Goal: Navigation & Orientation: Find specific page/section

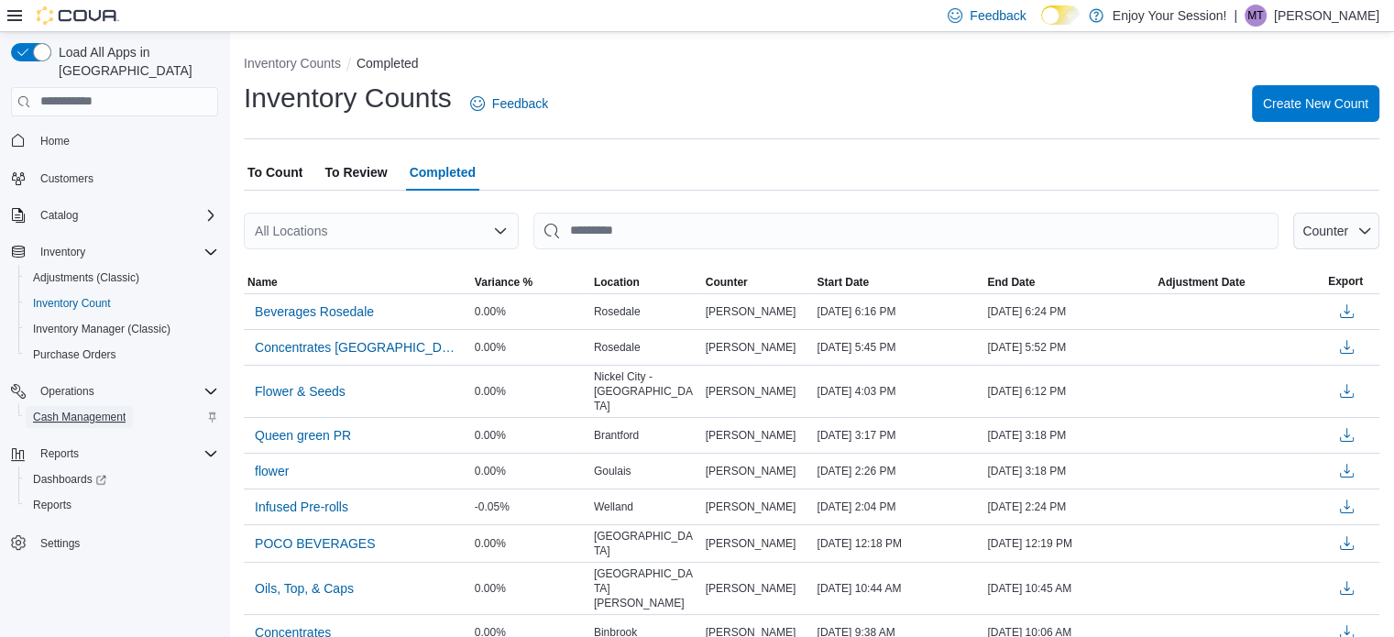
click at [57, 410] on span "Cash Management" at bounding box center [79, 417] width 93 height 15
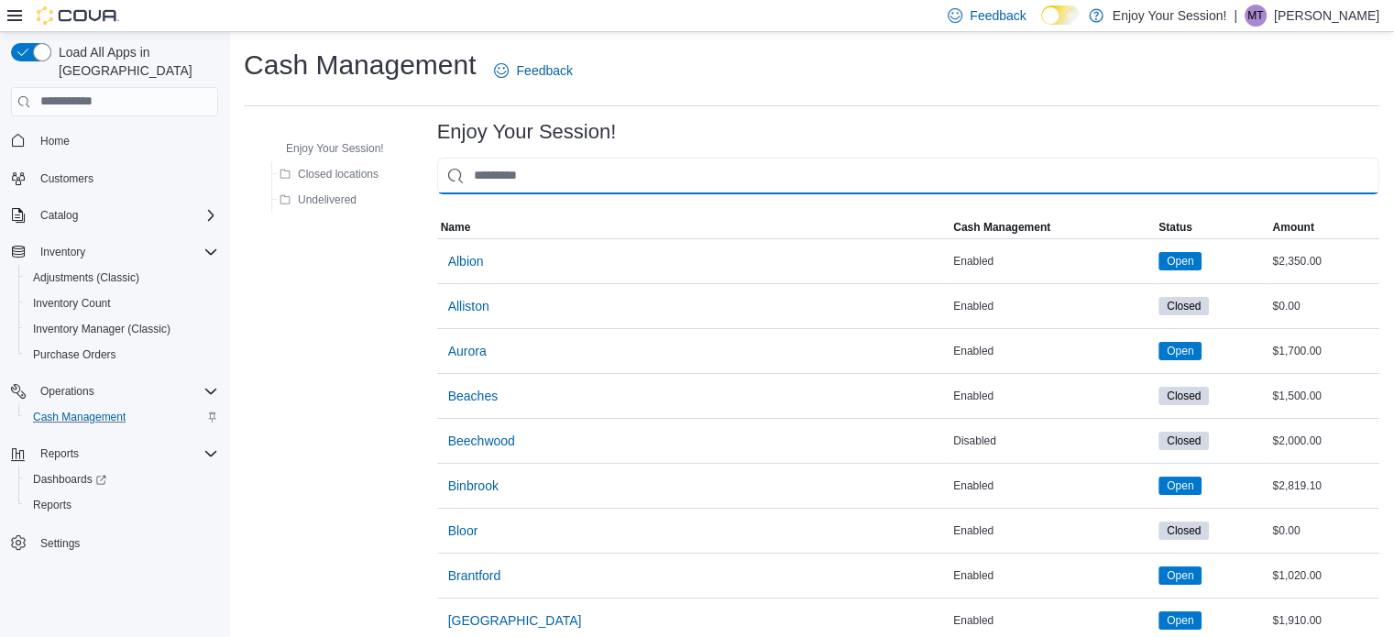
click at [553, 173] on input "This is a search bar. As you type, the results lower in the page will automatic…" at bounding box center [908, 176] width 942 height 37
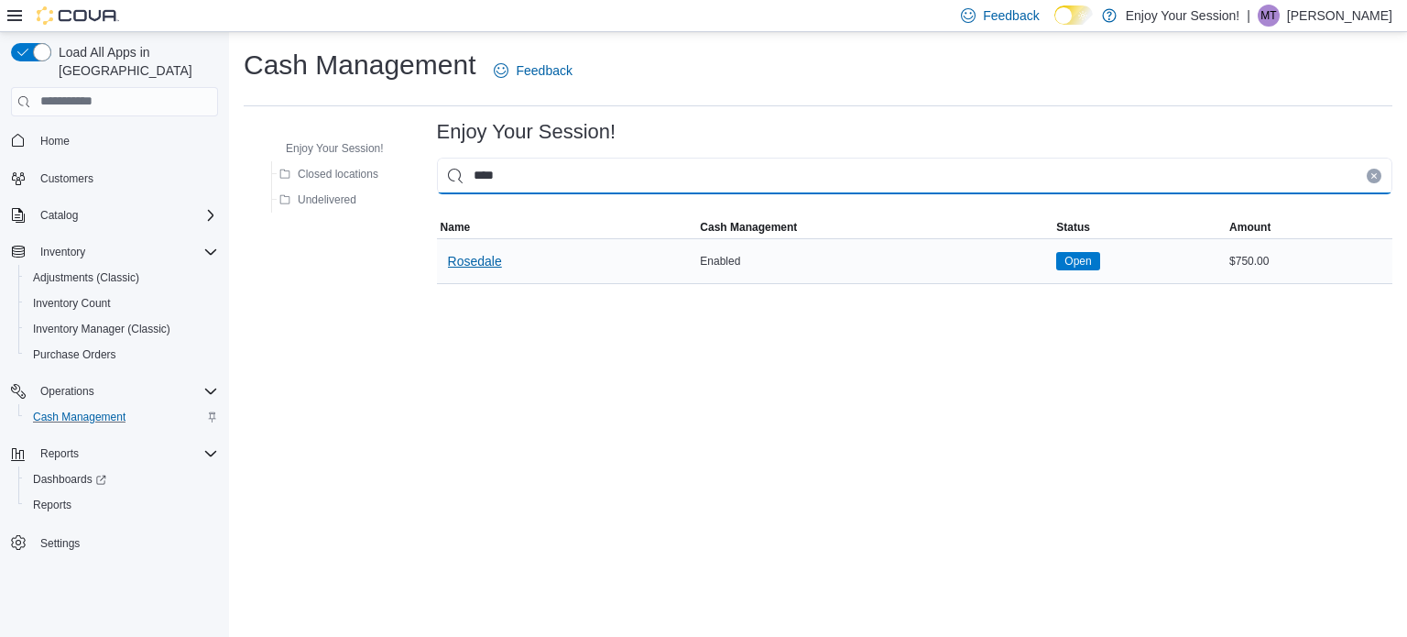
type input "****"
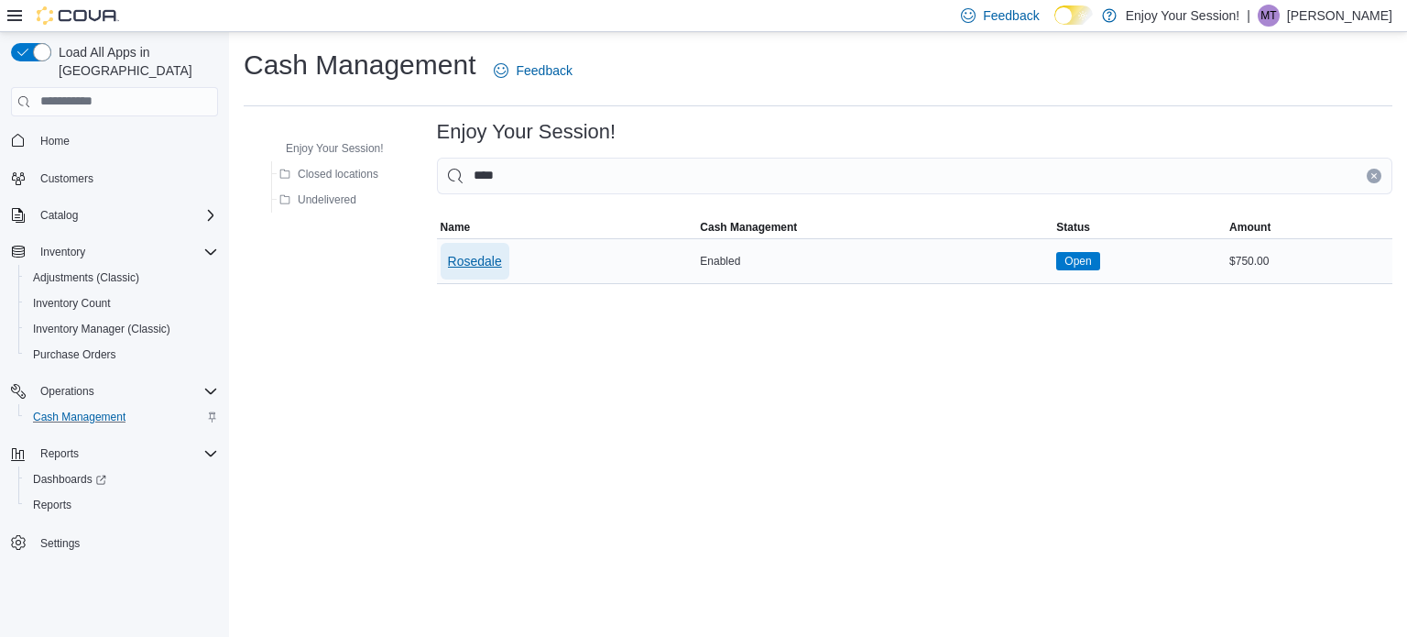
click at [491, 262] on span "Rosedale" at bounding box center [475, 261] width 54 height 18
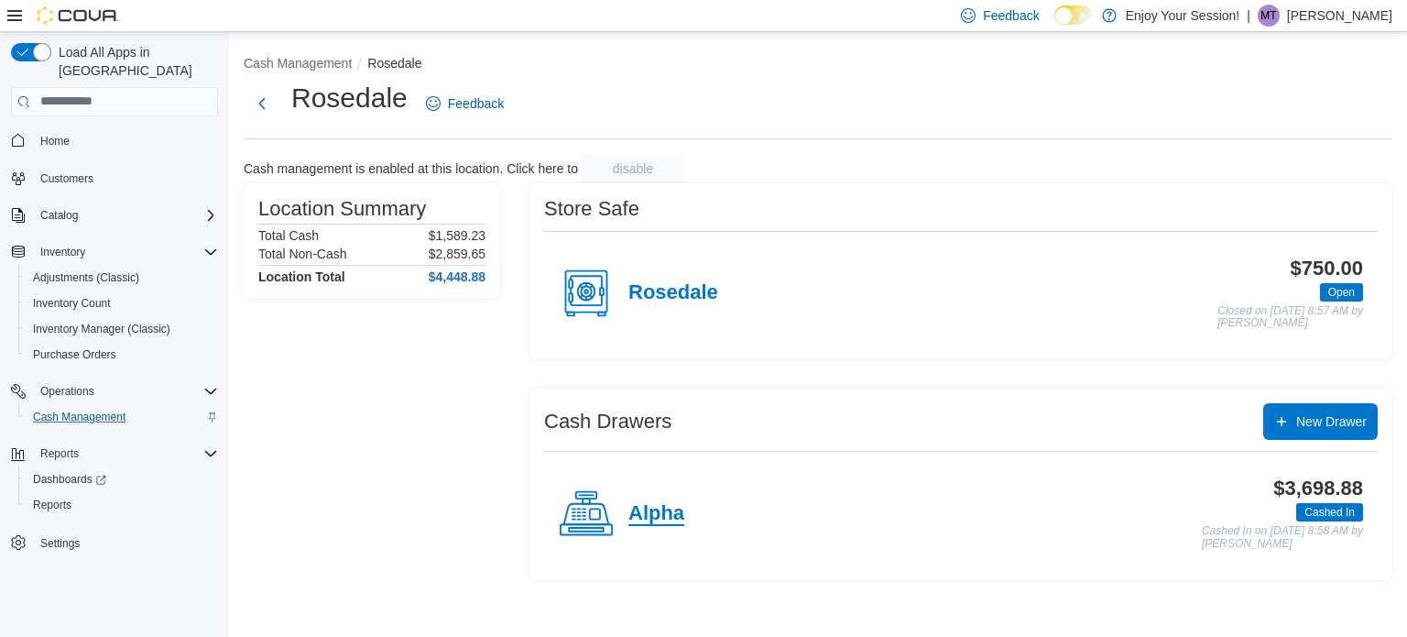
click at [651, 510] on h4 "Alpha" at bounding box center [657, 514] width 56 height 24
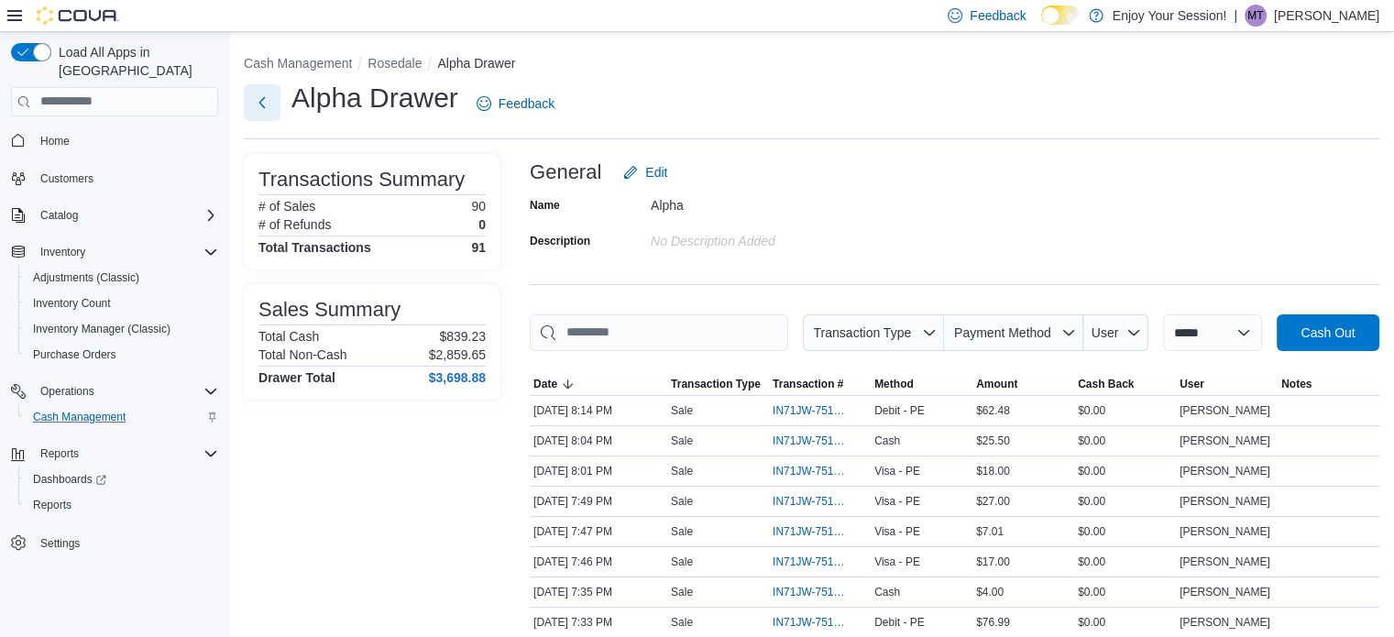
click at [262, 97] on button "Next" at bounding box center [262, 102] width 37 height 37
